Goal: Communication & Community: Answer question/provide support

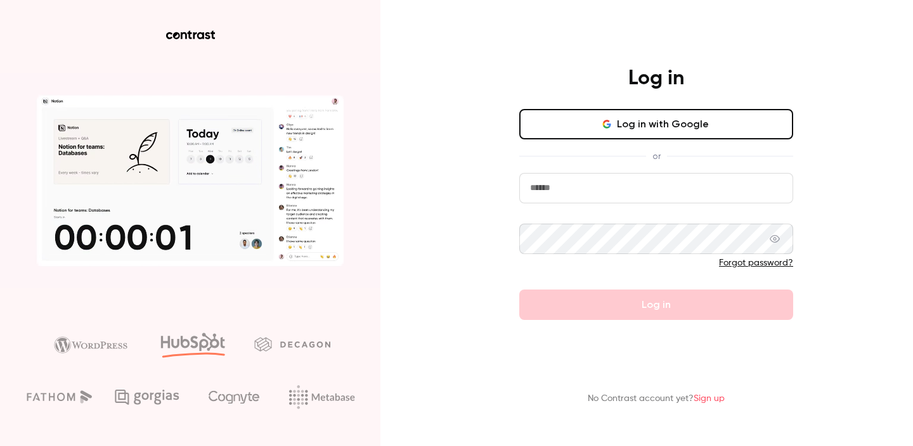
click at [724, 119] on button "Log in with Google" at bounding box center [656, 124] width 274 height 30
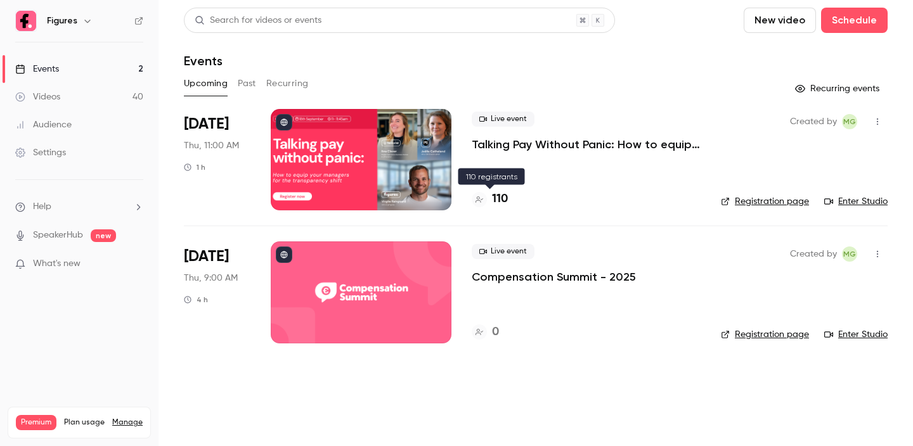
click at [502, 200] on h4 "110" at bounding box center [500, 199] width 16 height 17
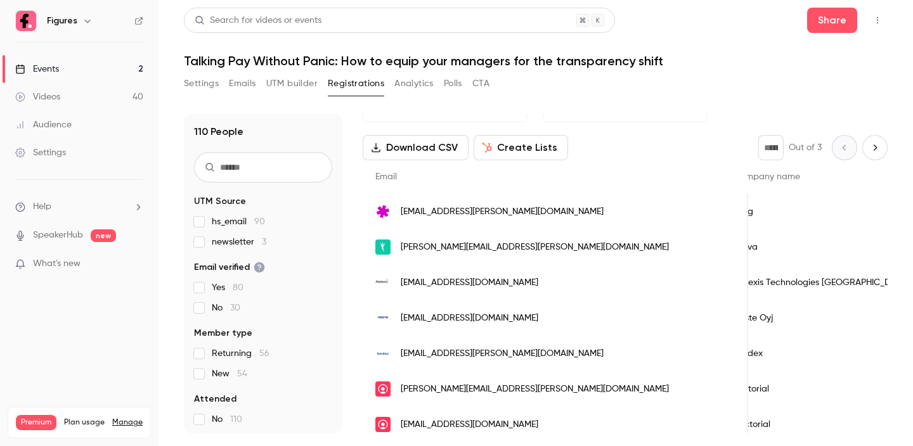
scroll to position [37, 0]
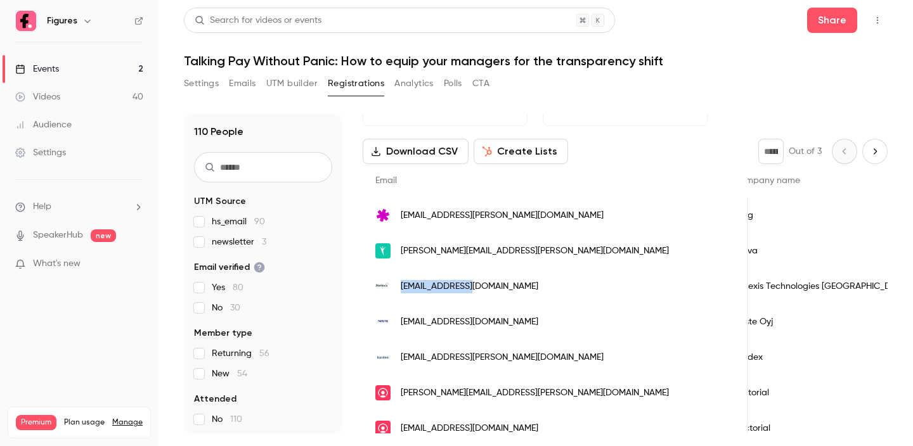
drag, startPoint x: 484, startPoint y: 290, endPoint x: 402, endPoint y: 291, distance: 81.8
click at [402, 291] on div "[EMAIL_ADDRESS][DOMAIN_NAME]" at bounding box center [556, 287] width 386 height 36
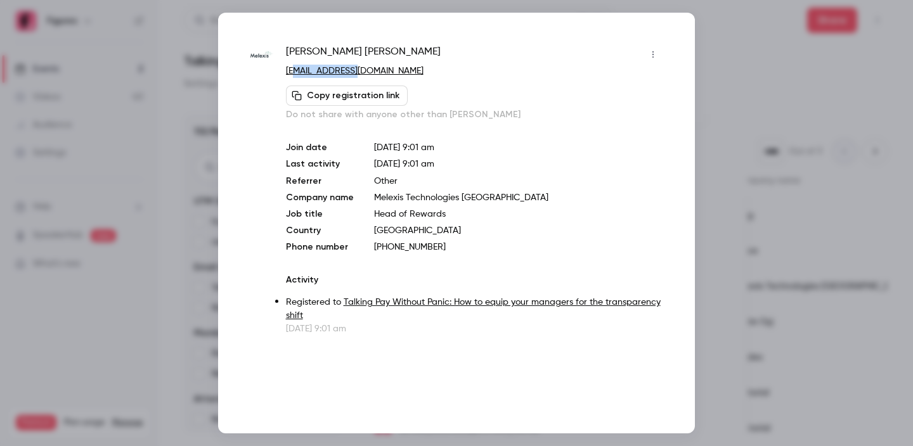
drag, startPoint x: 370, startPoint y: 74, endPoint x: 296, endPoint y: 74, distance: 74.2
click at [296, 74] on p "[EMAIL_ADDRESS][DOMAIN_NAME]" at bounding box center [474, 71] width 377 height 13
click at [383, 68] on p "[EMAIL_ADDRESS][DOMAIN_NAME]" at bounding box center [474, 71] width 377 height 13
drag, startPoint x: 382, startPoint y: 68, endPoint x: 283, endPoint y: 74, distance: 99.1
click at [283, 74] on div "Gunars Jemeljanovs gje@melexis.com Copy registration link Do not share with any…" at bounding box center [456, 189] width 413 height 291
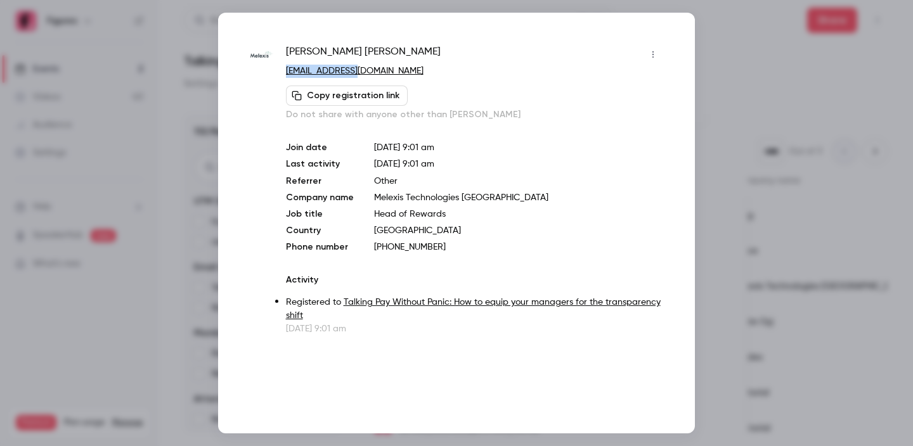
copy link "[EMAIL_ADDRESS][DOMAIN_NAME]"
click at [743, 73] on div at bounding box center [456, 223] width 913 height 446
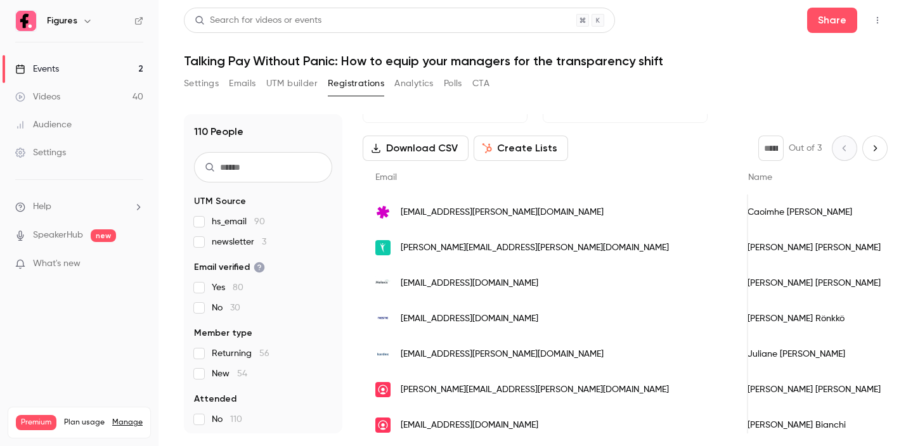
scroll to position [39, 0]
drag, startPoint x: 533, startPoint y: 211, endPoint x: 402, endPoint y: 212, distance: 130.6
click at [402, 212] on div "[EMAIL_ADDRESS][PERSON_NAME][DOMAIN_NAME]" at bounding box center [556, 214] width 386 height 36
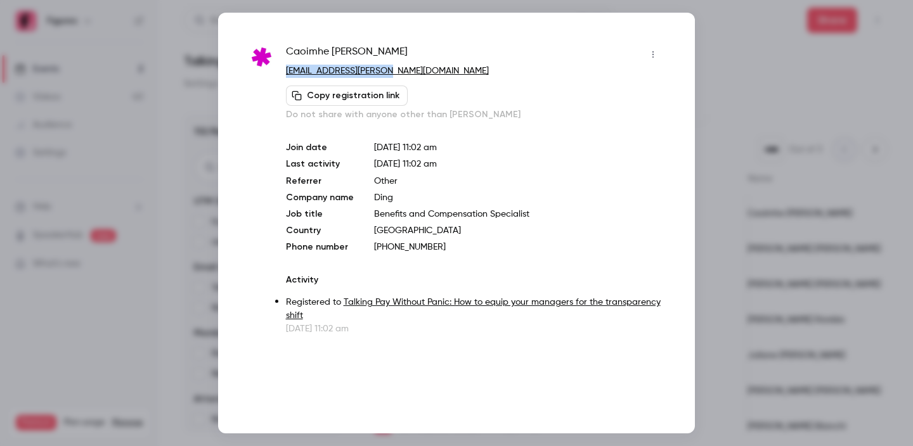
drag, startPoint x: 412, startPoint y: 68, endPoint x: 285, endPoint y: 76, distance: 127.1
click at [285, 76] on div "Caoimhe Byrne caoimhe.byrne@ding.com Copy registration link Do not share with a…" at bounding box center [456, 189] width 413 height 291
copy link "[EMAIL_ADDRESS][PERSON_NAME][DOMAIN_NAME]"
click at [740, 46] on div at bounding box center [456, 223] width 913 height 446
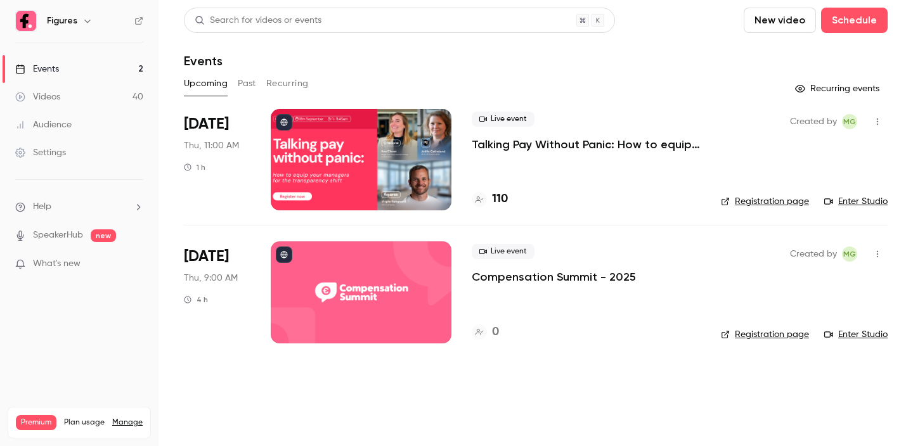
click at [764, 331] on link "Registration page" at bounding box center [765, 334] width 88 height 13
click at [497, 197] on h4 "110" at bounding box center [500, 199] width 16 height 17
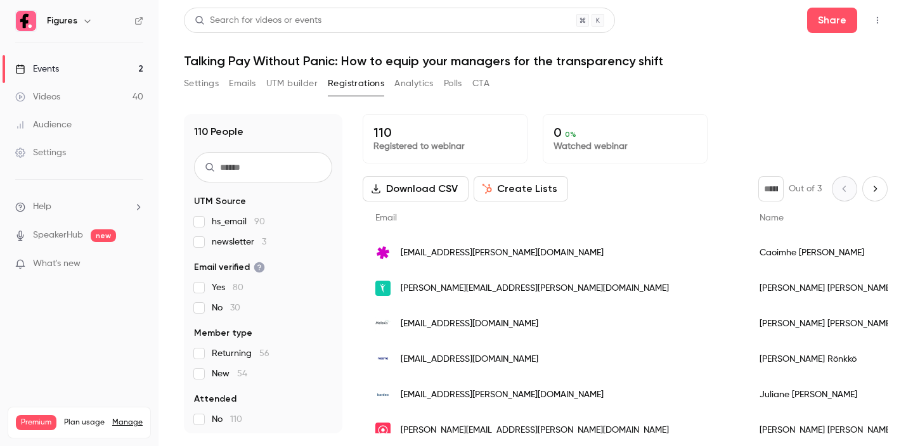
scroll to position [31, 0]
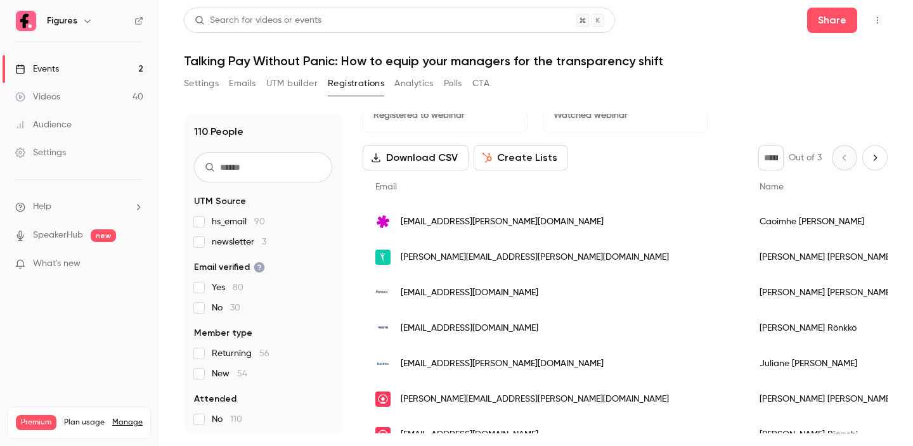
click at [500, 324] on div "[EMAIL_ADDRESS][DOMAIN_NAME]" at bounding box center [555, 329] width 384 height 36
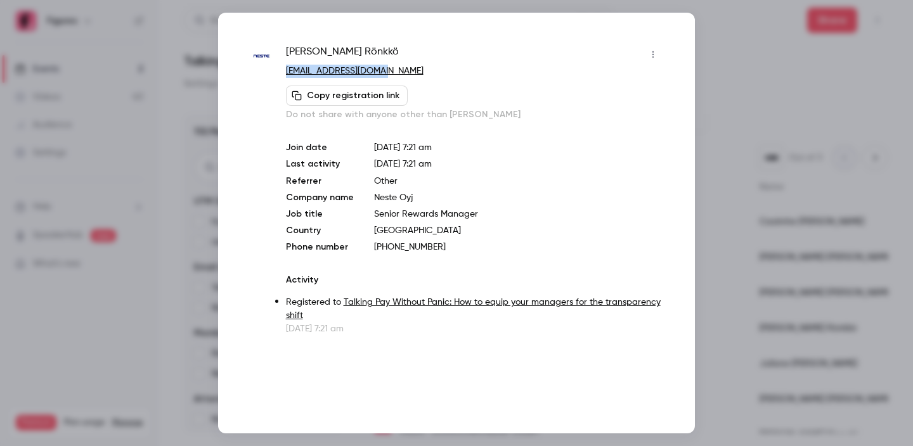
drag, startPoint x: 396, startPoint y: 74, endPoint x: 284, endPoint y: 71, distance: 112.3
click at [284, 71] on div "[PERSON_NAME] [PERSON_NAME][EMAIL_ADDRESS][DOMAIN_NAME] Copy registration link …" at bounding box center [456, 189] width 413 height 291
copy link "[EMAIL_ADDRESS][DOMAIN_NAME]"
click at [755, 55] on div at bounding box center [456, 223] width 913 height 446
